Goal: Task Accomplishment & Management: Manage account settings

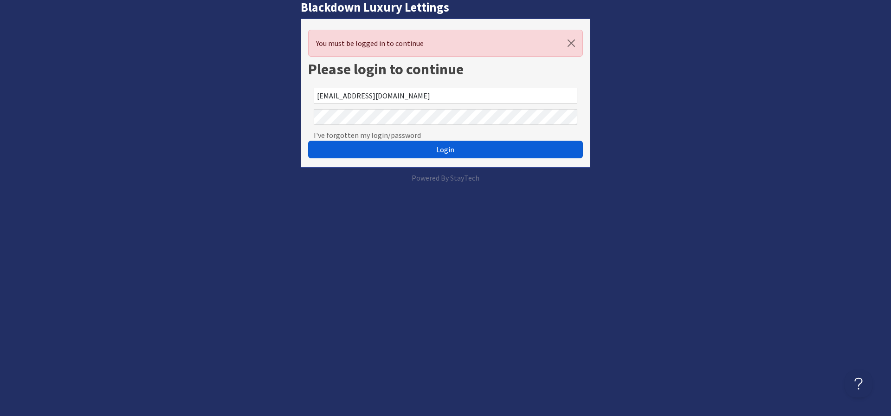
click at [469, 148] on button "Login" at bounding box center [445, 150] width 275 height 18
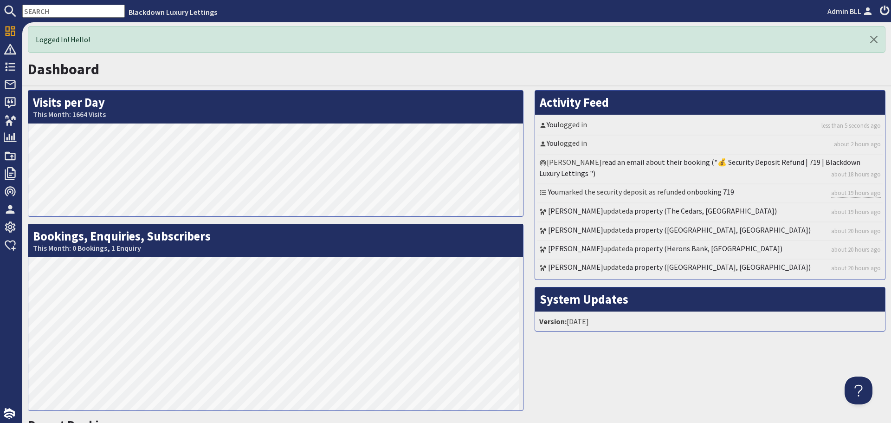
click at [64, 5] on input "text" at bounding box center [73, 11] width 103 height 13
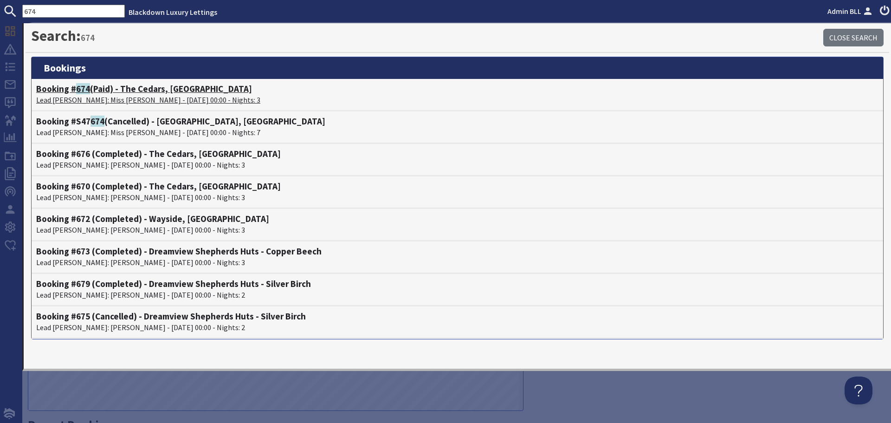
type input "674"
click at [75, 97] on p "Lead Booker: Miss Jessica Steele - 19/09/2025 00:00 - Nights: 3" at bounding box center [457, 99] width 842 height 11
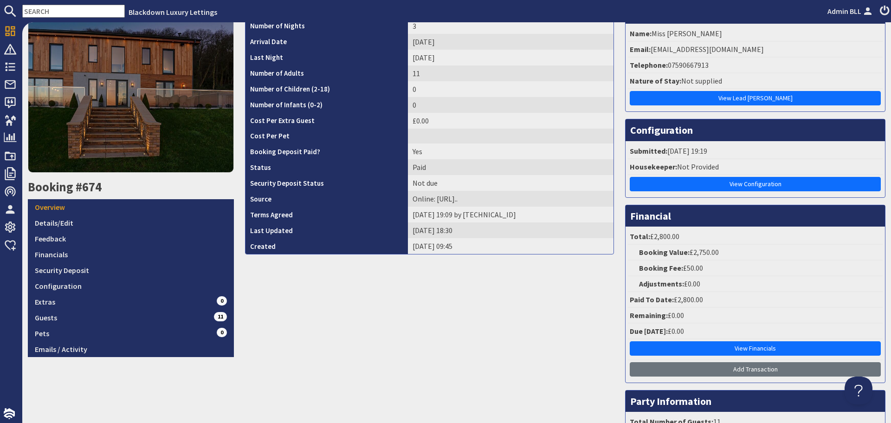
scroll to position [93, 0]
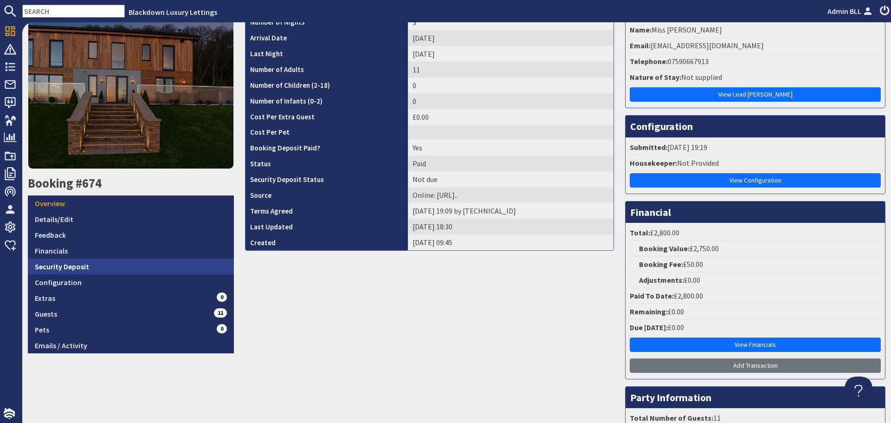
click at [165, 267] on link "Security Deposit" at bounding box center [131, 266] width 206 height 16
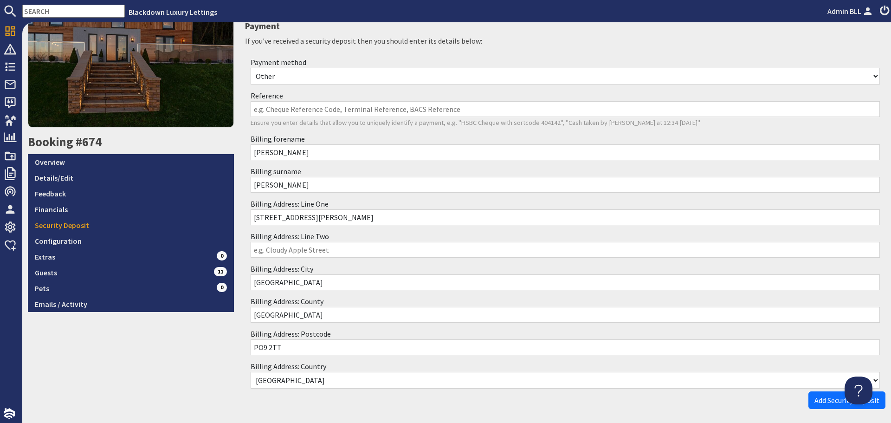
scroll to position [139, 0]
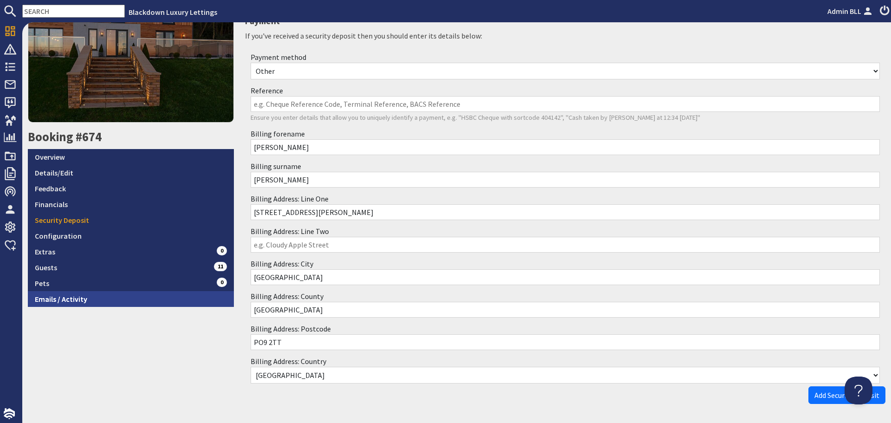
click at [131, 297] on link "Emails / Activity" at bounding box center [131, 299] width 206 height 16
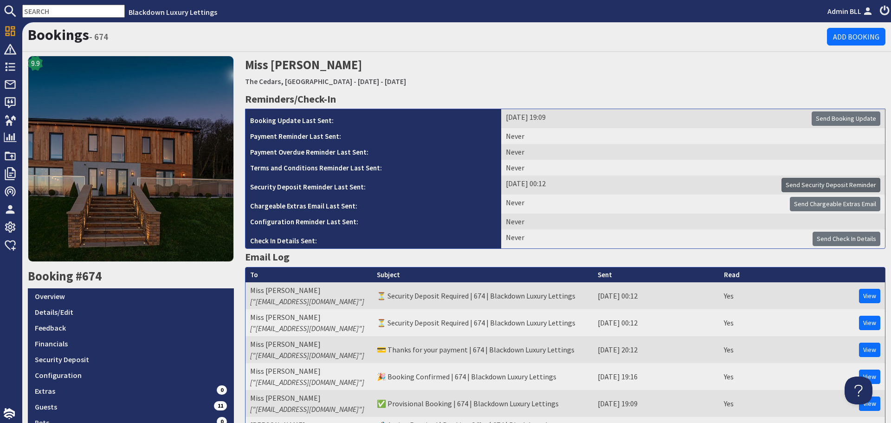
click at [817, 185] on span "Send Security Deposit Reminder" at bounding box center [831, 185] width 90 height 8
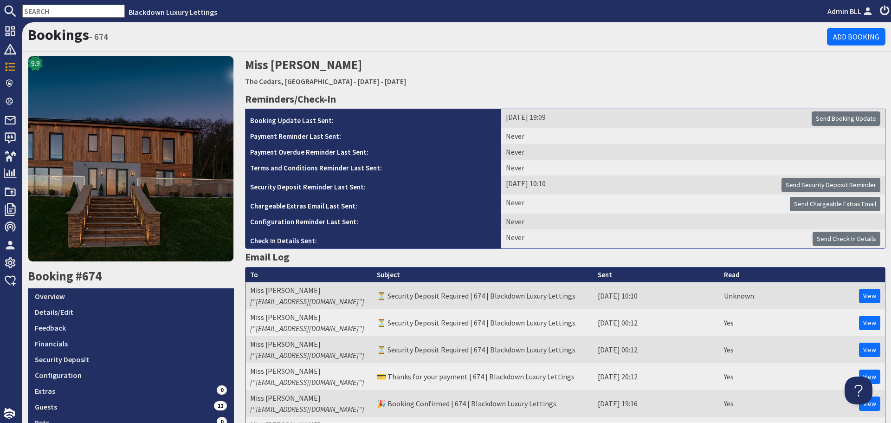
click at [92, 9] on input "text" at bounding box center [73, 11] width 103 height 13
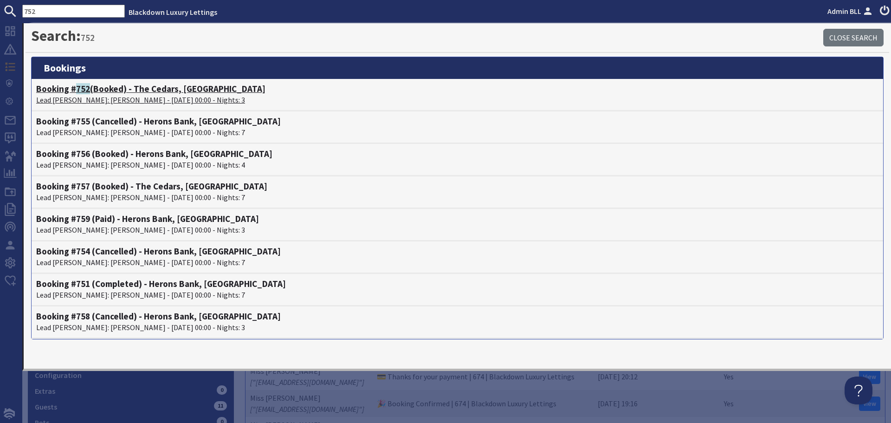
type input "752"
click at [93, 94] on p "Lead Booker: Jayne Russell - 28/11/2025 00:00 - Nights: 3" at bounding box center [457, 99] width 842 height 11
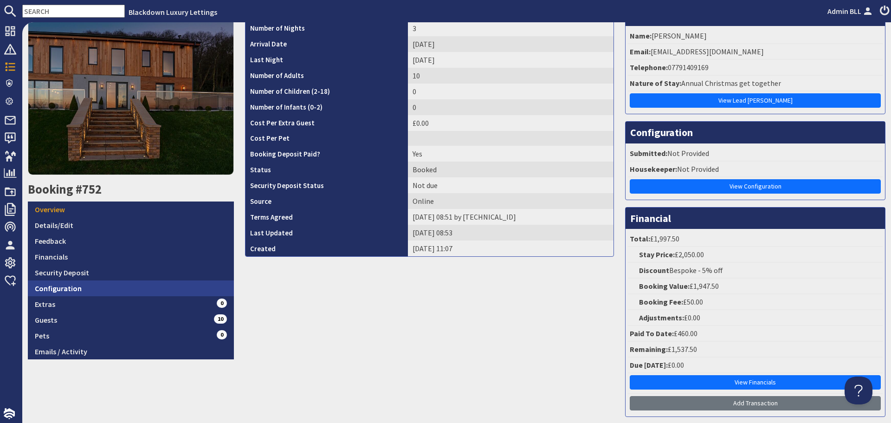
scroll to position [93, 0]
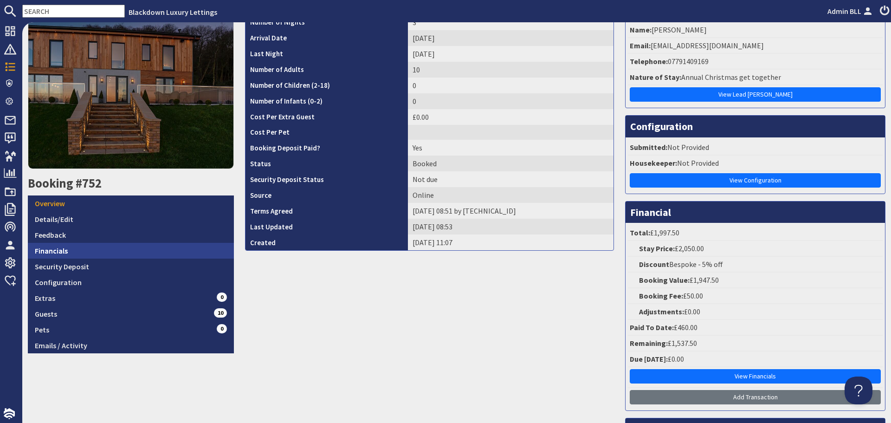
click at [162, 251] on link "Financials" at bounding box center [131, 251] width 206 height 16
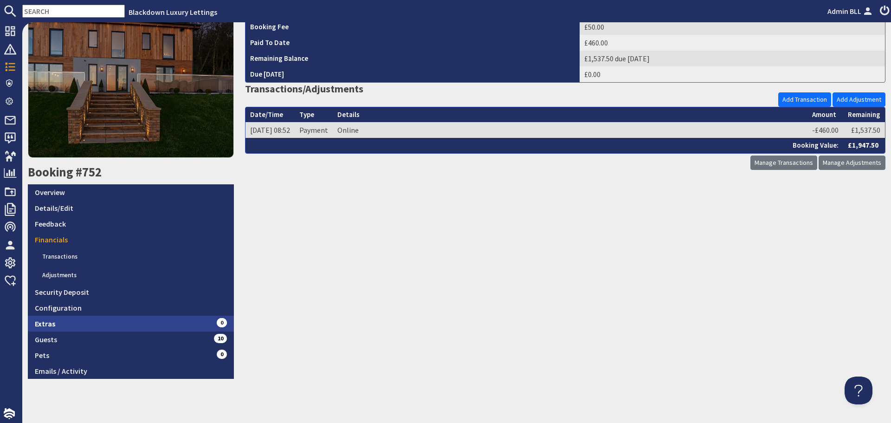
scroll to position [104, 0]
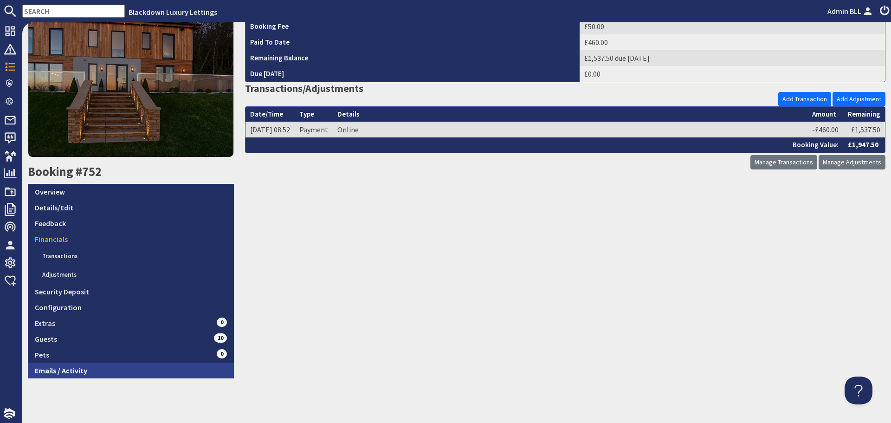
click at [165, 365] on link "Emails / Activity" at bounding box center [131, 370] width 206 height 16
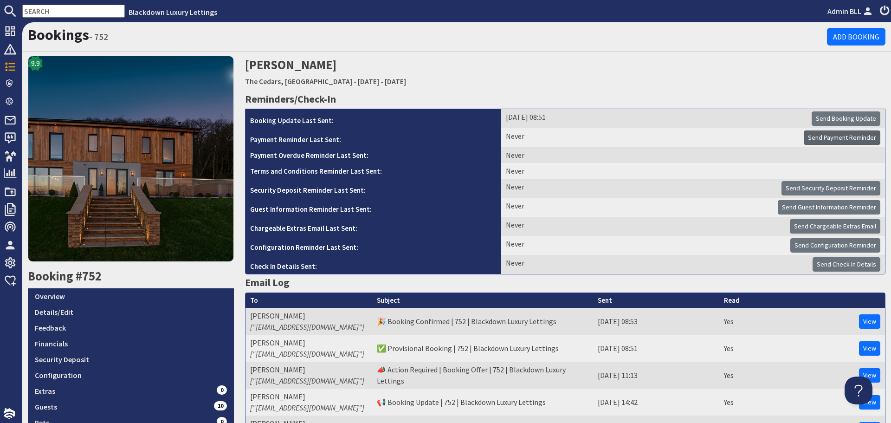
click at [855, 139] on span "Send Payment Reminder" at bounding box center [842, 137] width 68 height 8
click at [859, 323] on link "View" at bounding box center [869, 321] width 21 height 14
